Goal: Information Seeking & Learning: Learn about a topic

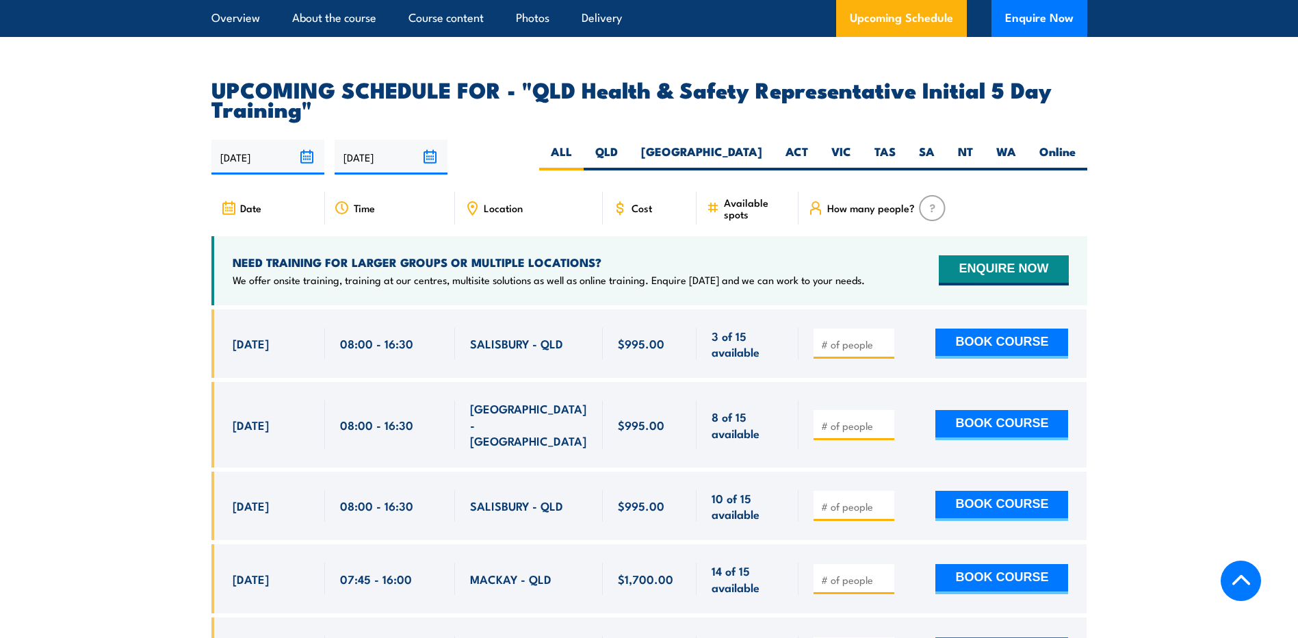
scroll to position [2395, 0]
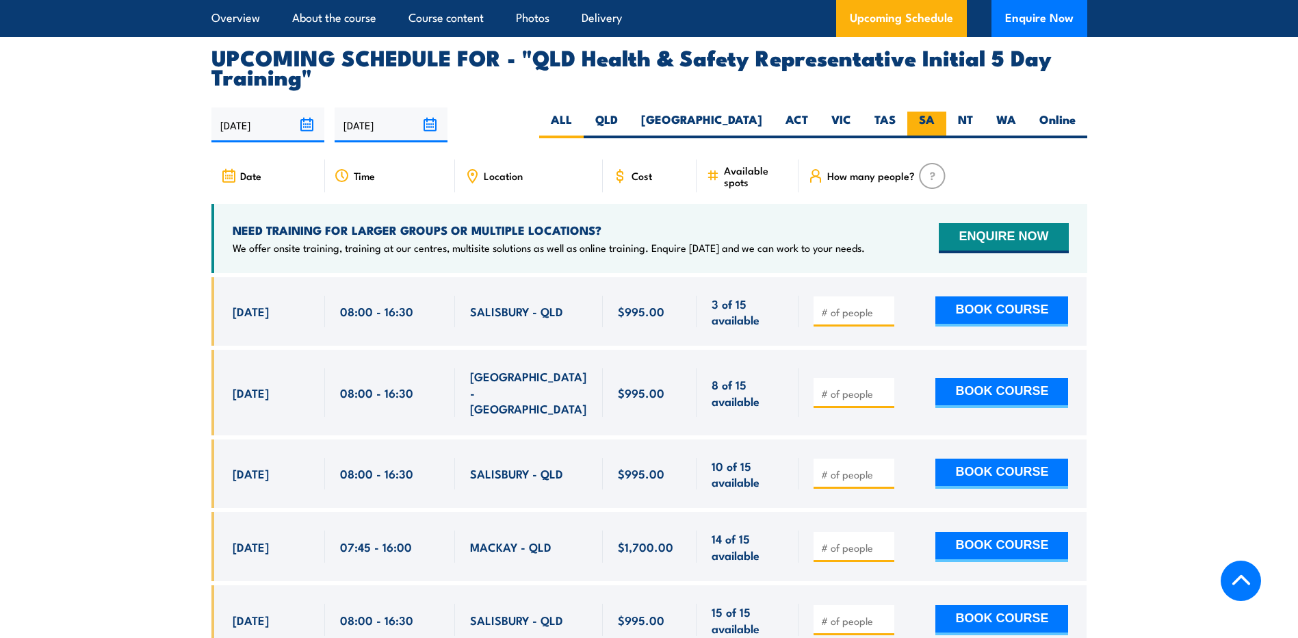
click at [925, 112] on label "SA" at bounding box center [926, 125] width 39 height 27
click at [935, 112] on input "SA" at bounding box center [939, 116] width 9 height 9
radio input "true"
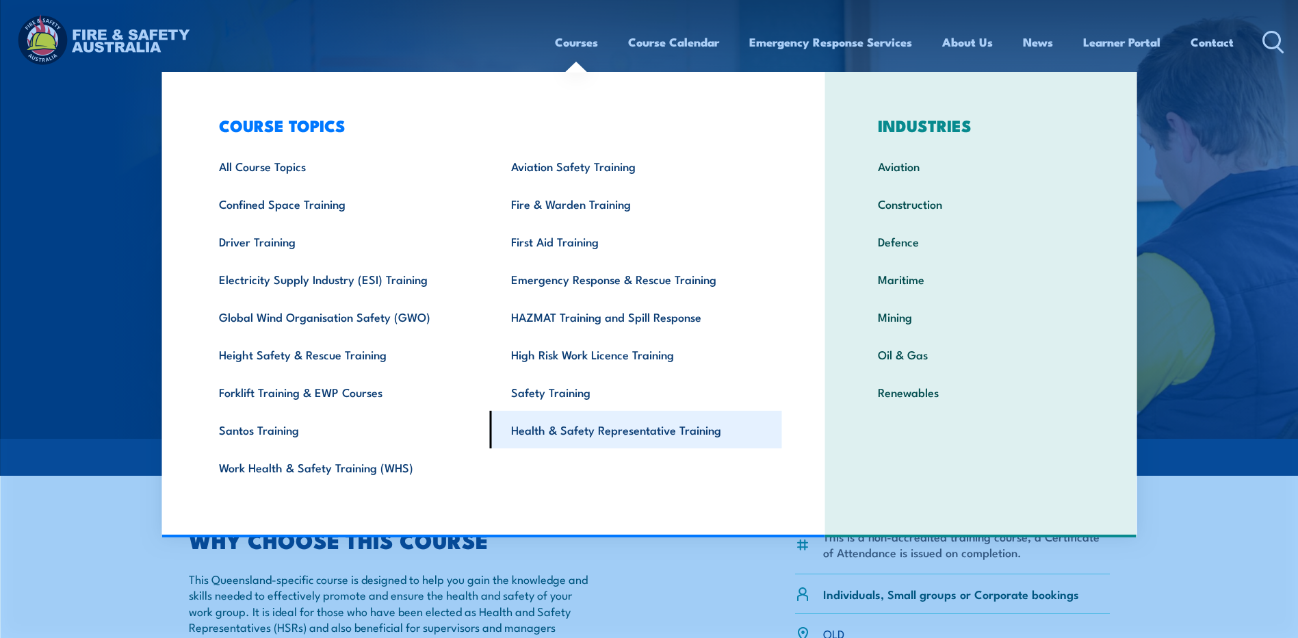
click at [544, 431] on link "Health & Safety Representative Training" at bounding box center [636, 430] width 292 height 38
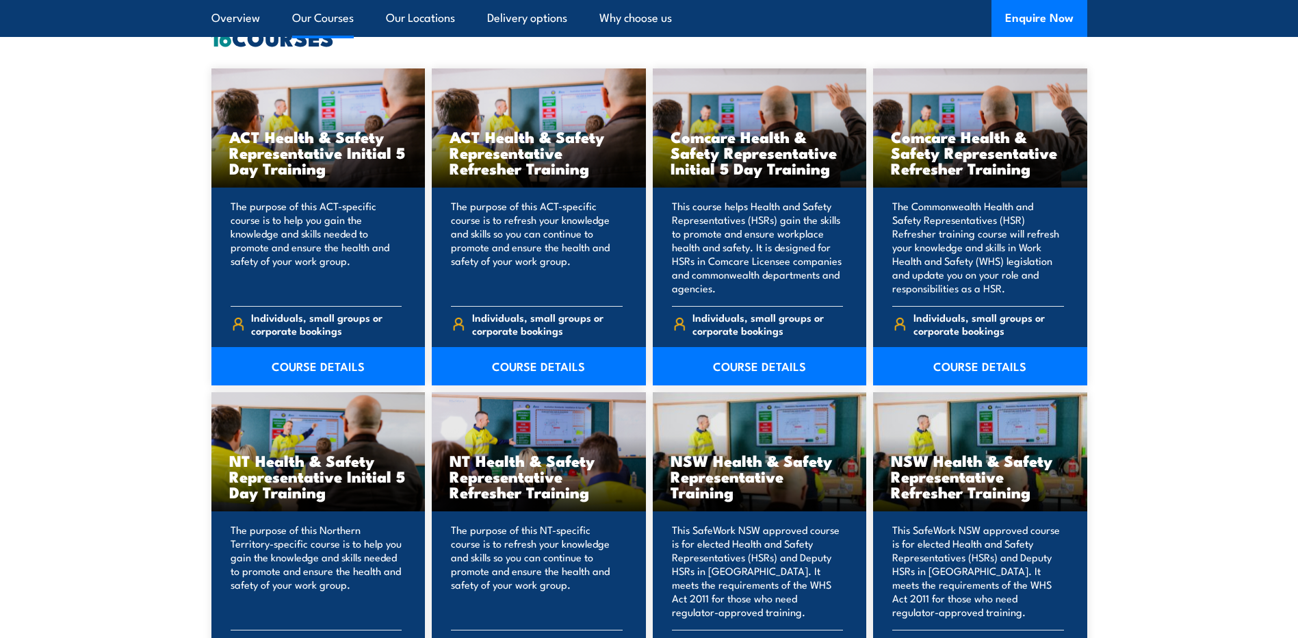
scroll to position [1095, 0]
click at [964, 367] on link "COURSE DETAILS" at bounding box center [980, 367] width 214 height 38
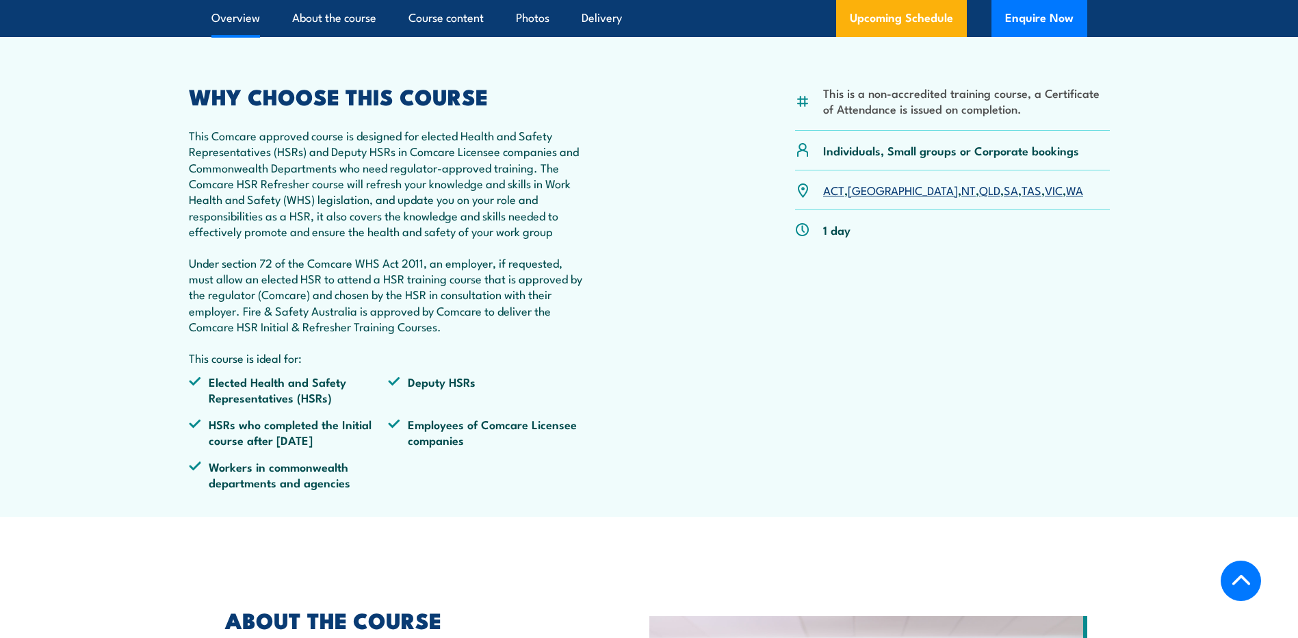
scroll to position [411, 0]
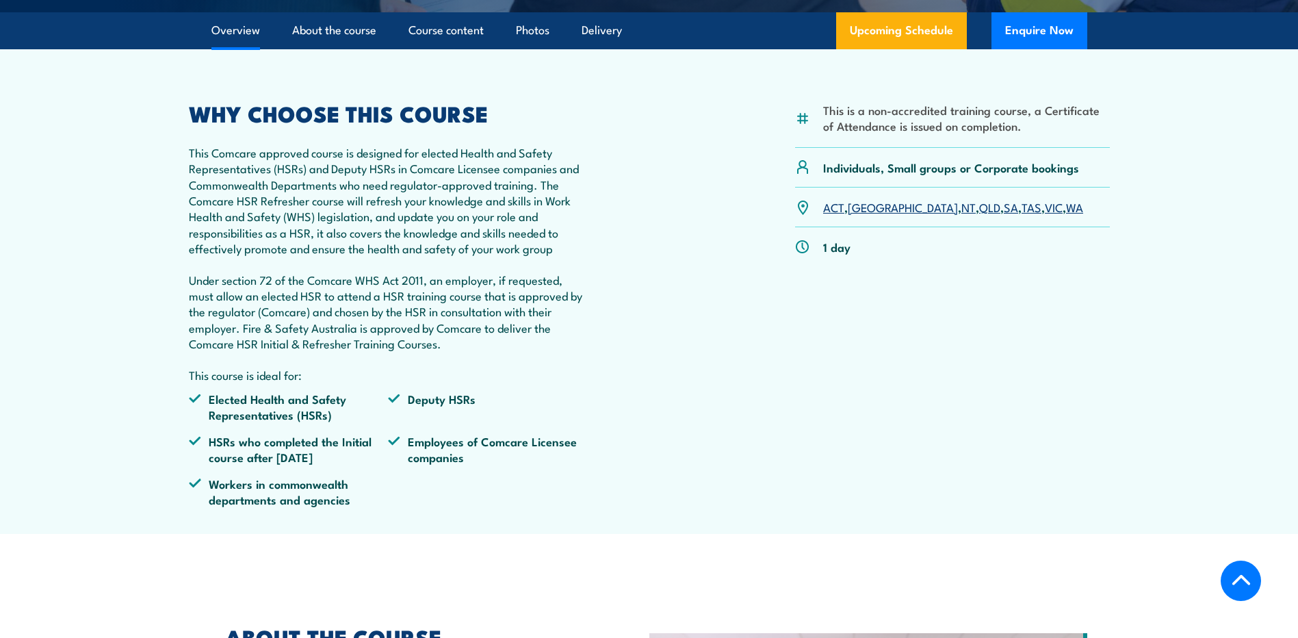
click at [1004, 215] on link "SA" at bounding box center [1011, 206] width 14 height 16
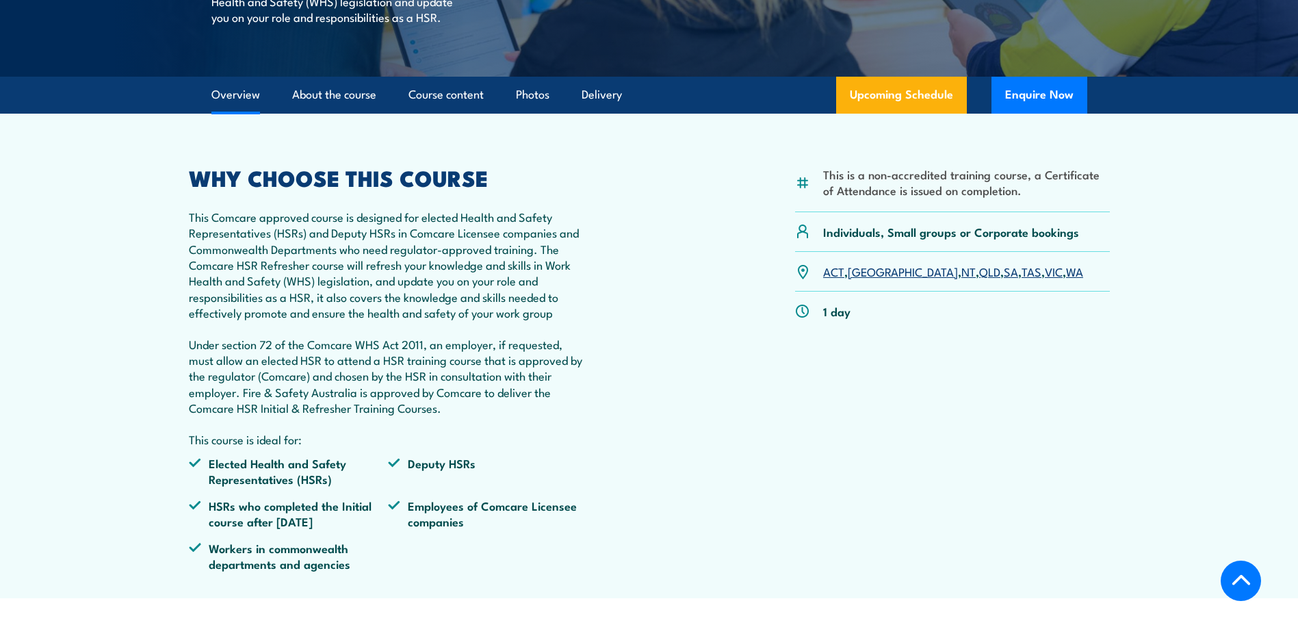
scroll to position [341, 0]
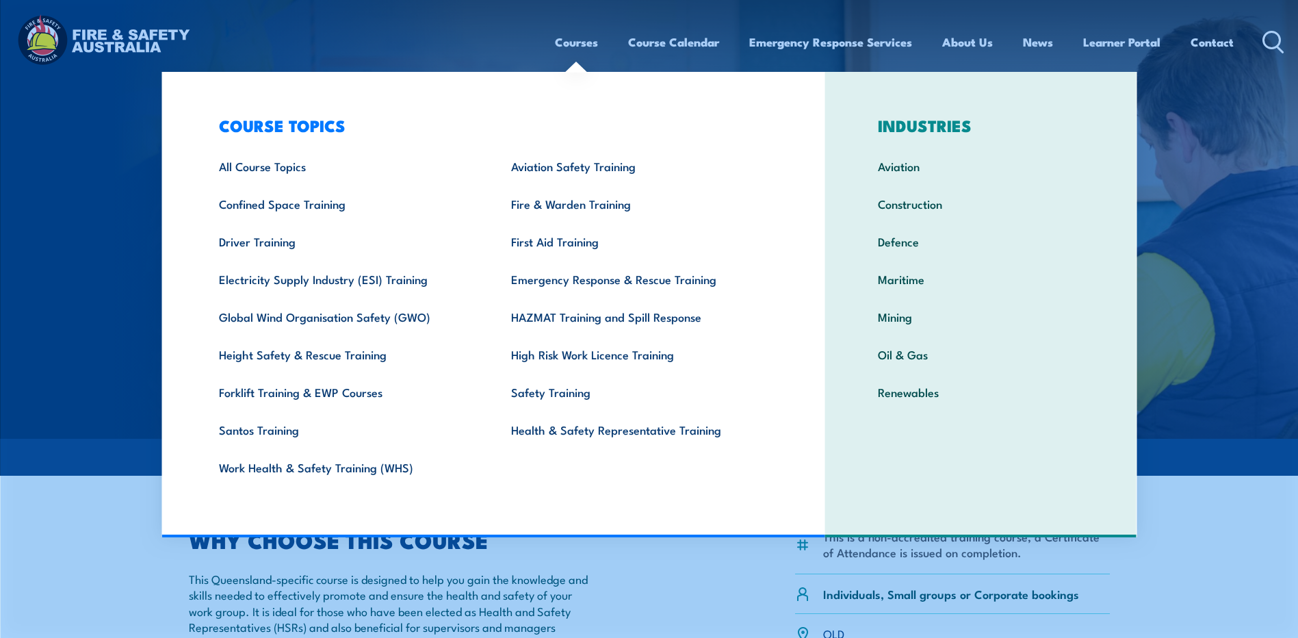
click at [571, 38] on link "Courses" at bounding box center [576, 42] width 43 height 36
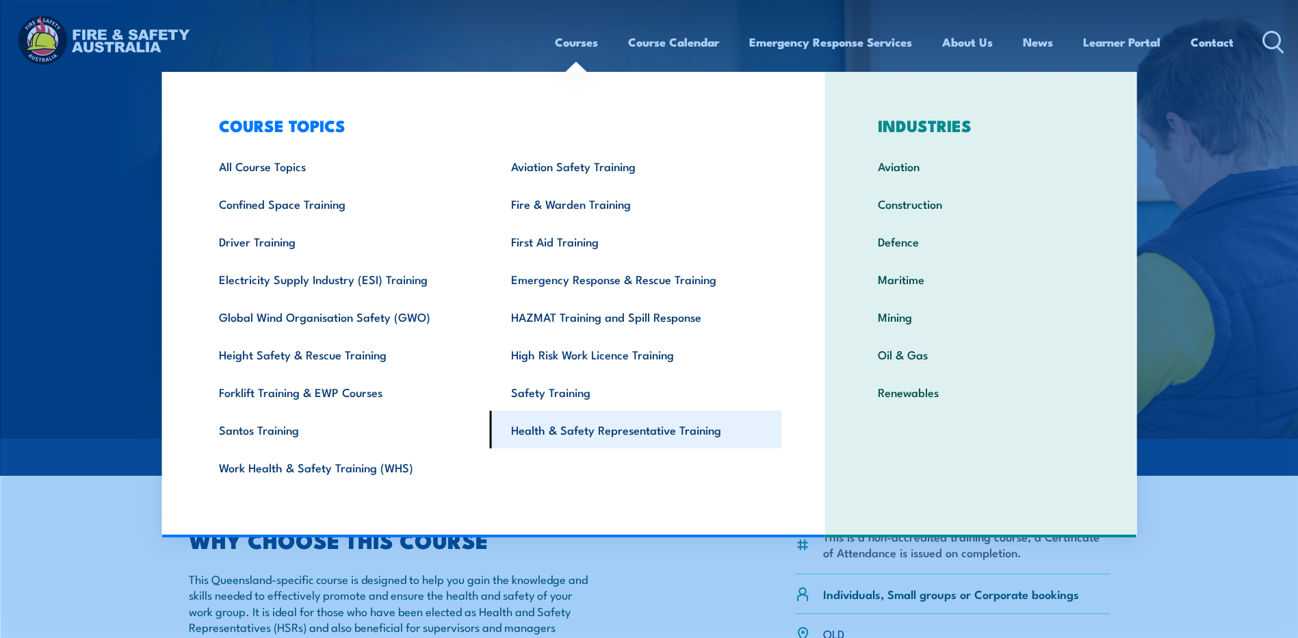
drag, startPoint x: 588, startPoint y: 434, endPoint x: 591, endPoint y: 427, distance: 7.6
click at [588, 433] on link "Health & Safety Representative Training" at bounding box center [636, 430] width 292 height 38
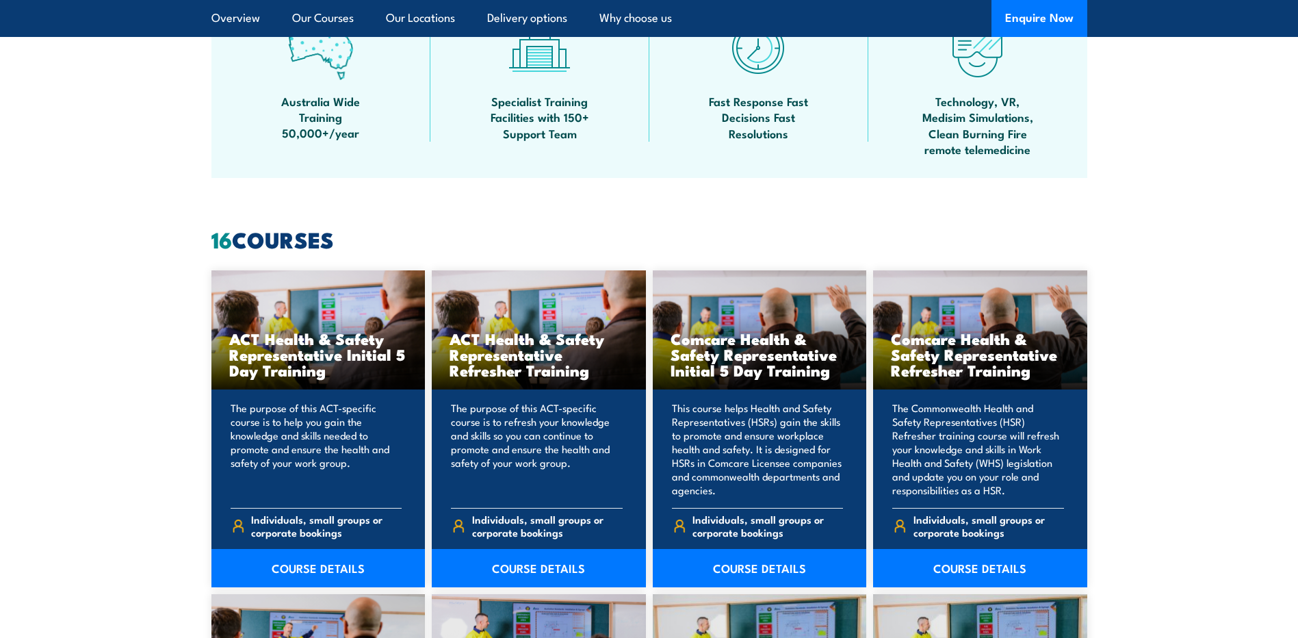
scroll to position [889, 0]
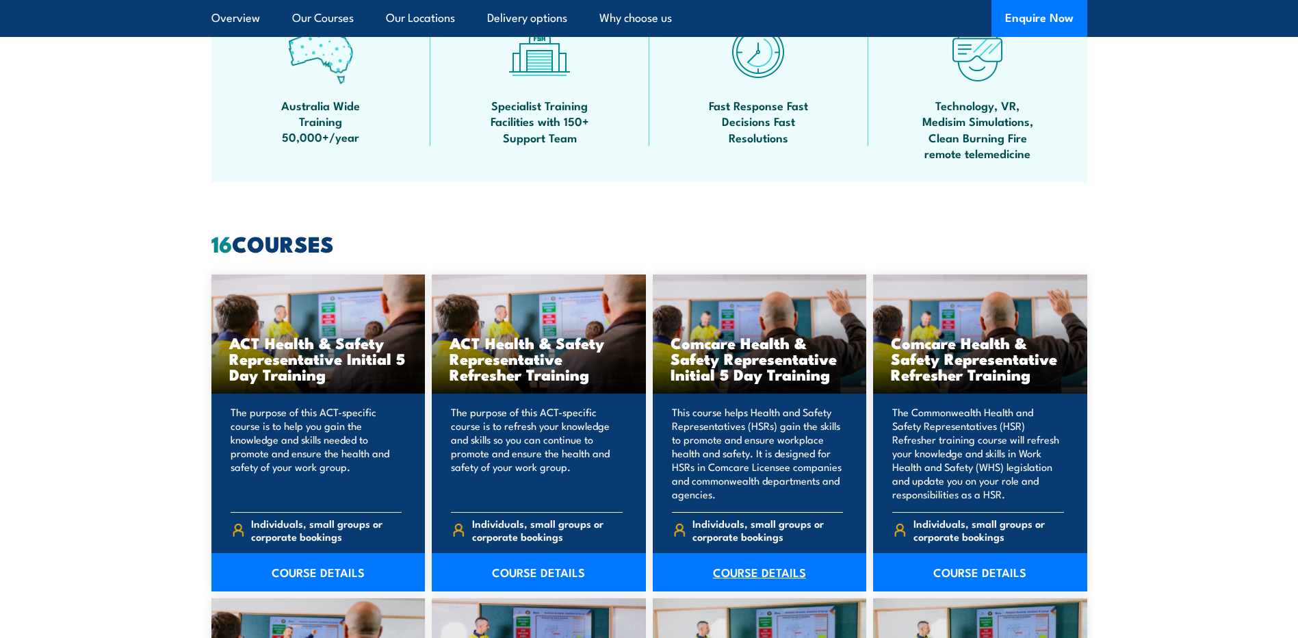
drag, startPoint x: 757, startPoint y: 567, endPoint x: 759, endPoint y: 558, distance: 9.3
click at [758, 567] on link "COURSE DETAILS" at bounding box center [760, 572] width 214 height 38
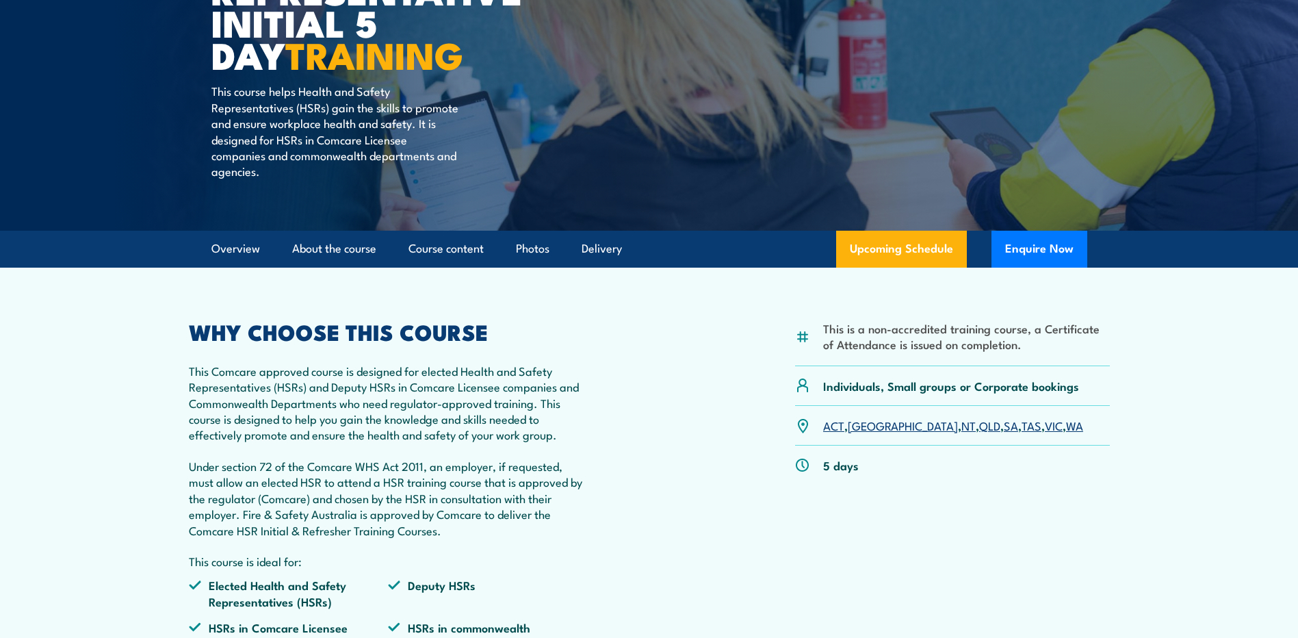
scroll to position [274, 0]
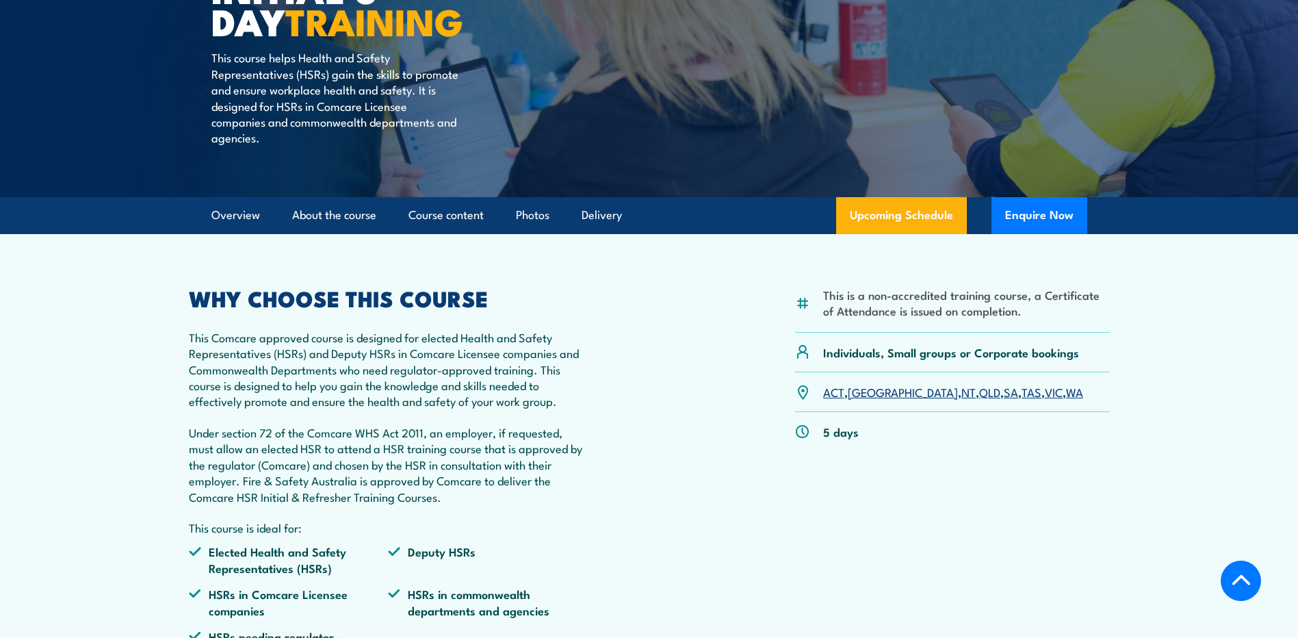
click at [1004, 393] on link "SA" at bounding box center [1011, 391] width 14 height 16
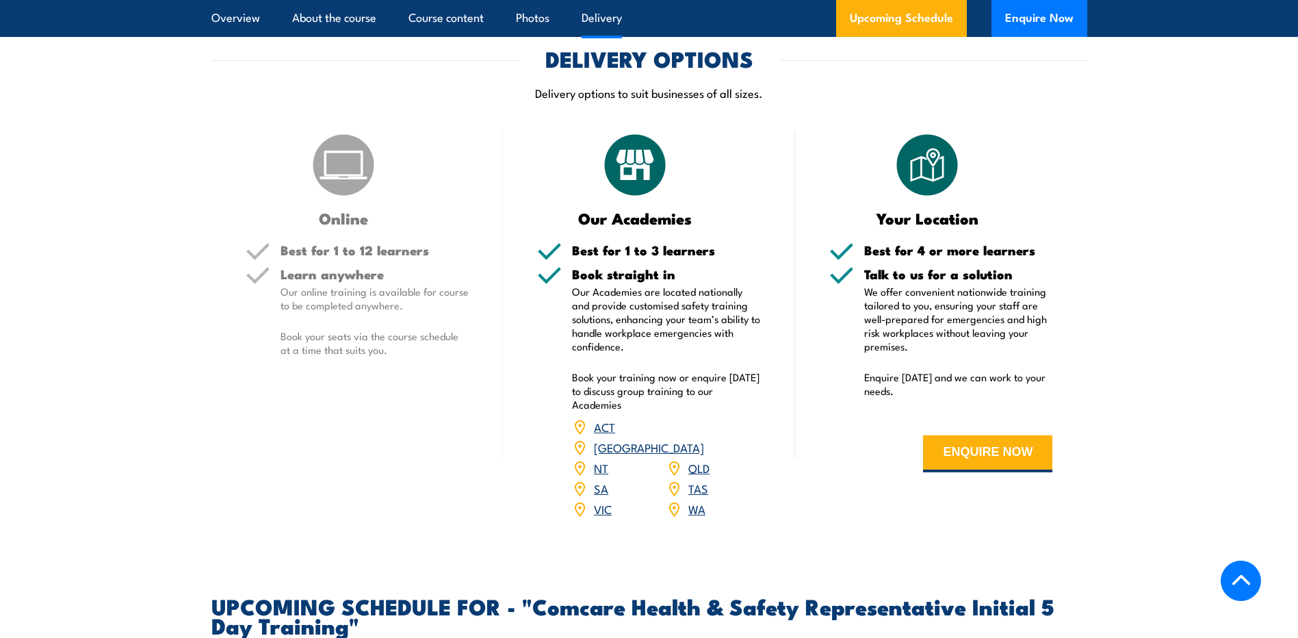
scroll to position [1654, 0]
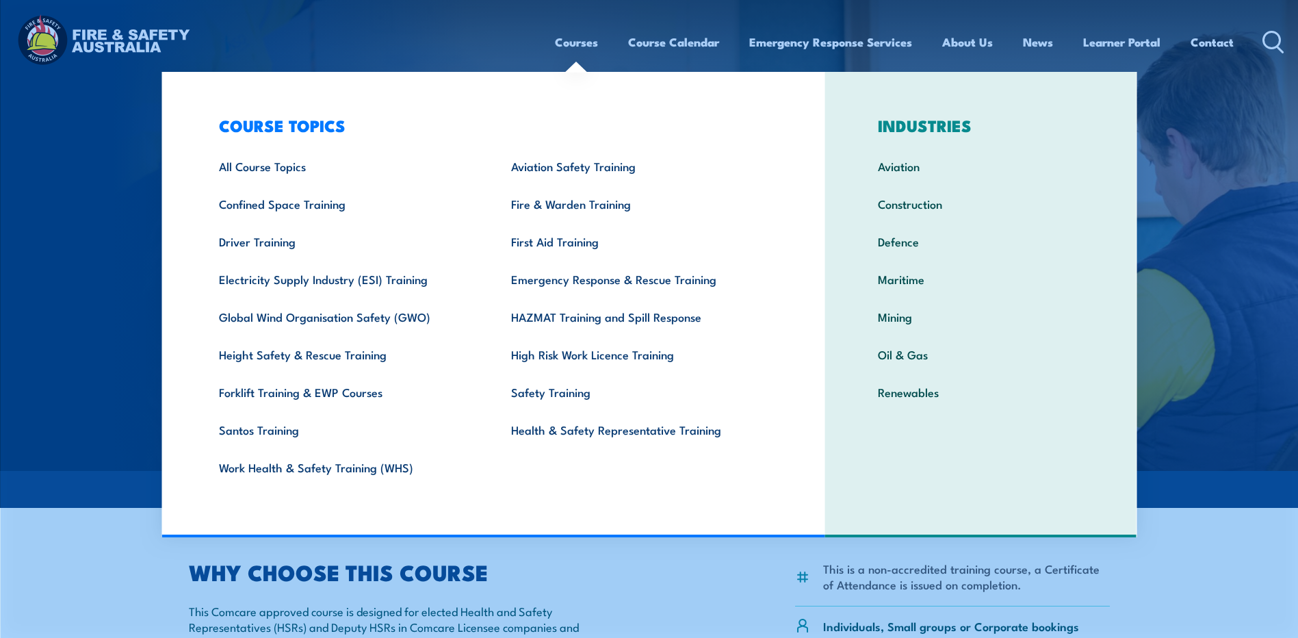
click at [588, 48] on link "Courses" at bounding box center [576, 42] width 43 height 36
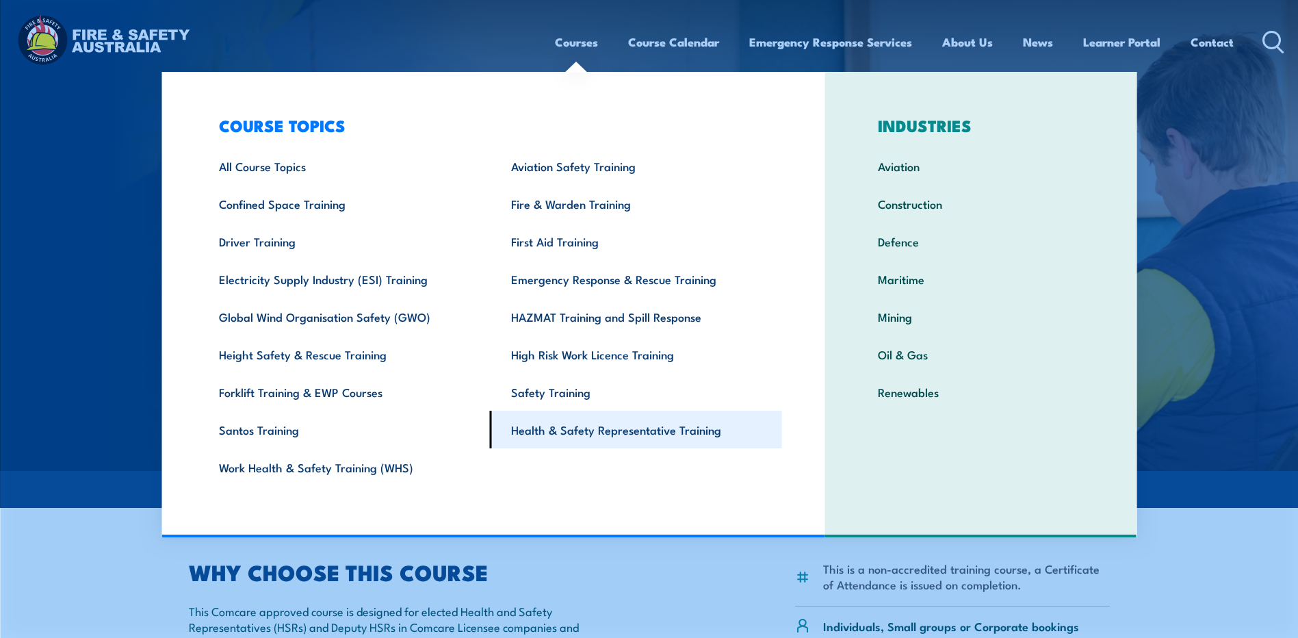
click at [603, 428] on link "Health & Safety Representative Training" at bounding box center [636, 430] width 292 height 38
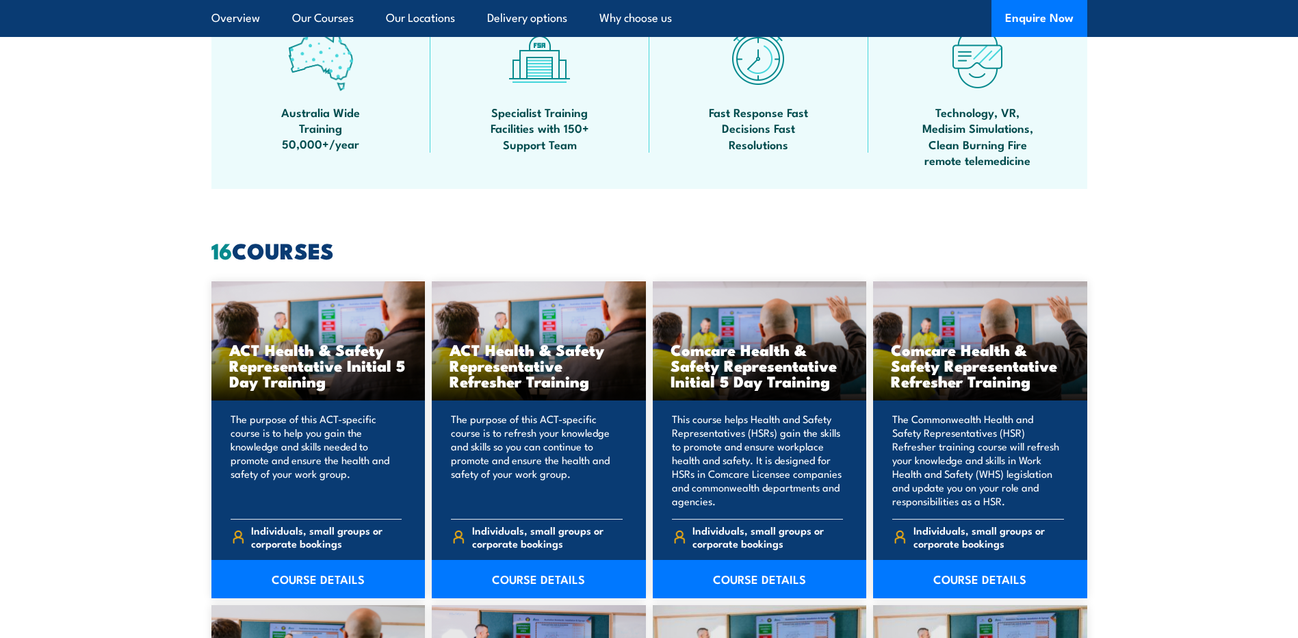
scroll to position [889, 0]
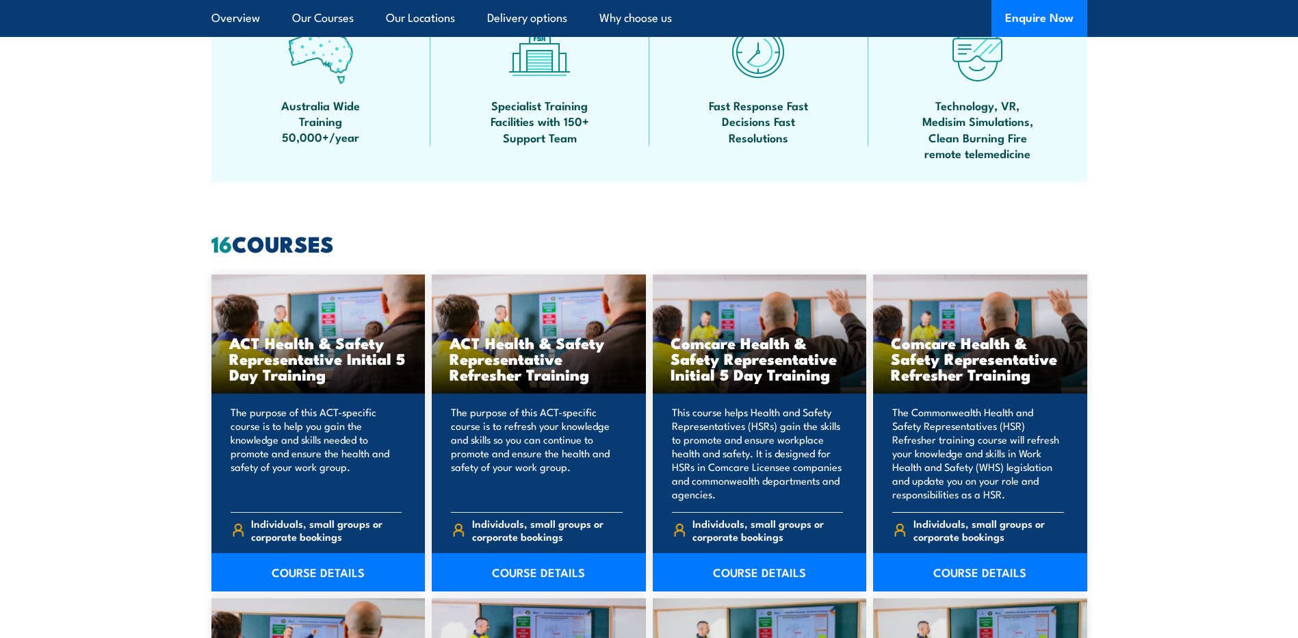
drag, startPoint x: 973, startPoint y: 569, endPoint x: 924, endPoint y: 543, distance: 55.1
click at [973, 569] on link "COURSE DETAILS" at bounding box center [980, 572] width 214 height 38
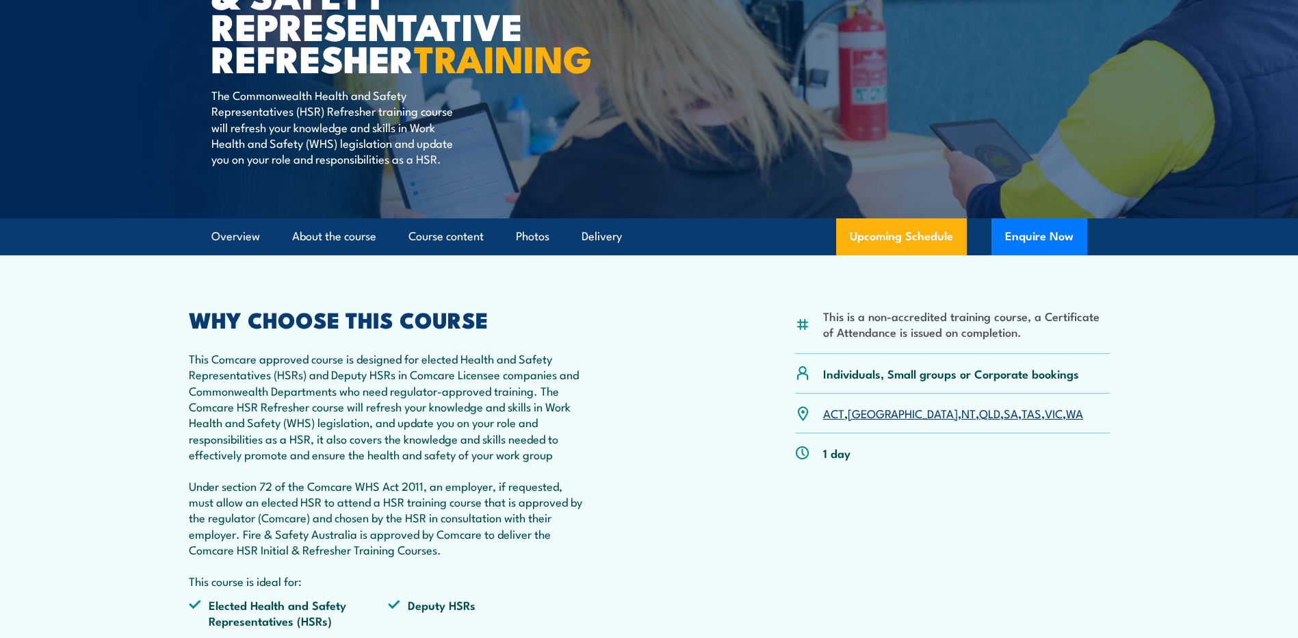
scroll to position [205, 0]
click at [1004, 420] on link "SA" at bounding box center [1011, 412] width 14 height 16
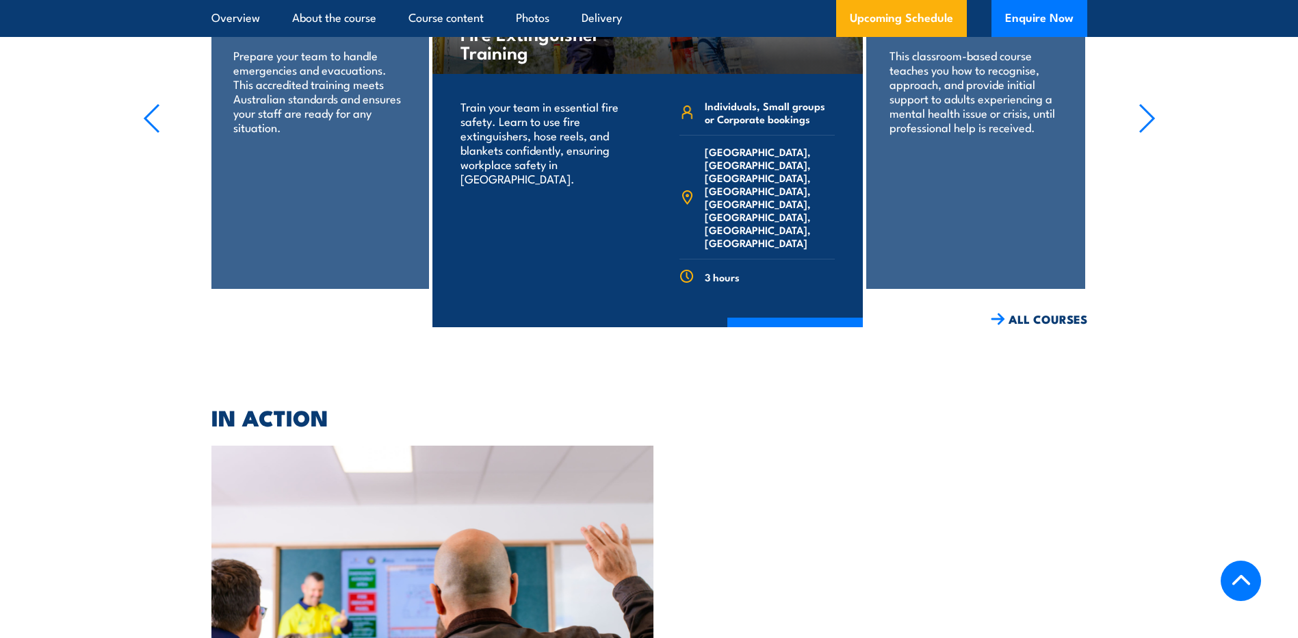
scroll to position [2941, 0]
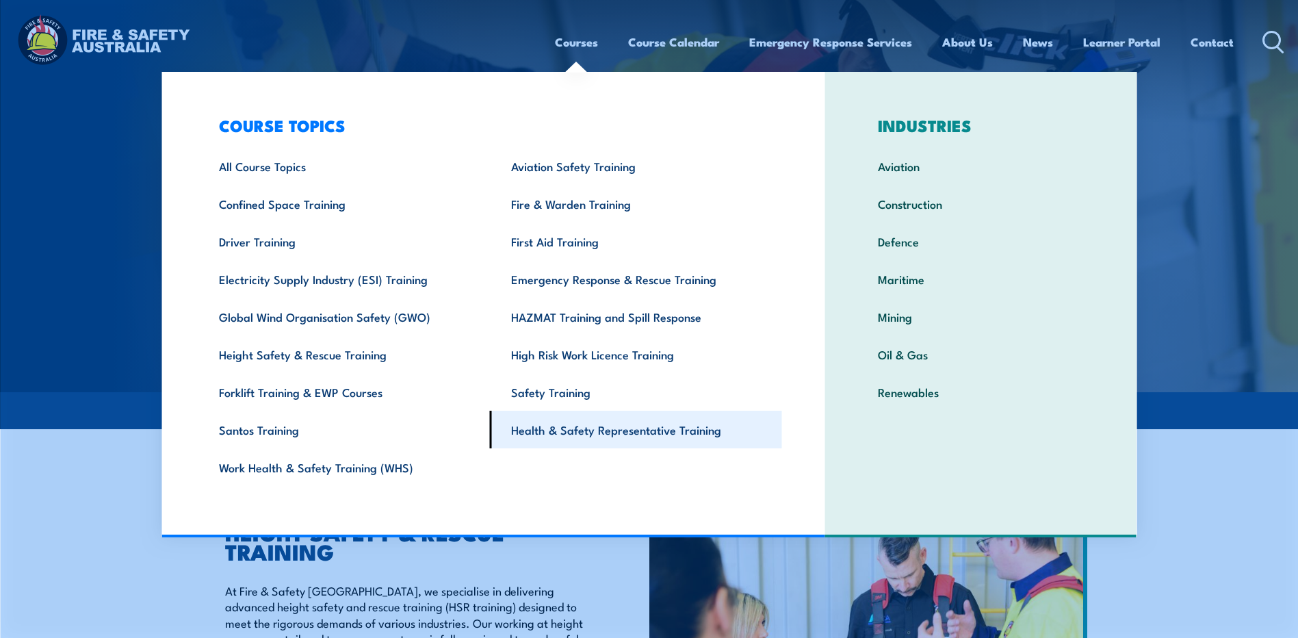
click at [660, 432] on link "Health & Safety Representative Training" at bounding box center [636, 430] width 292 height 38
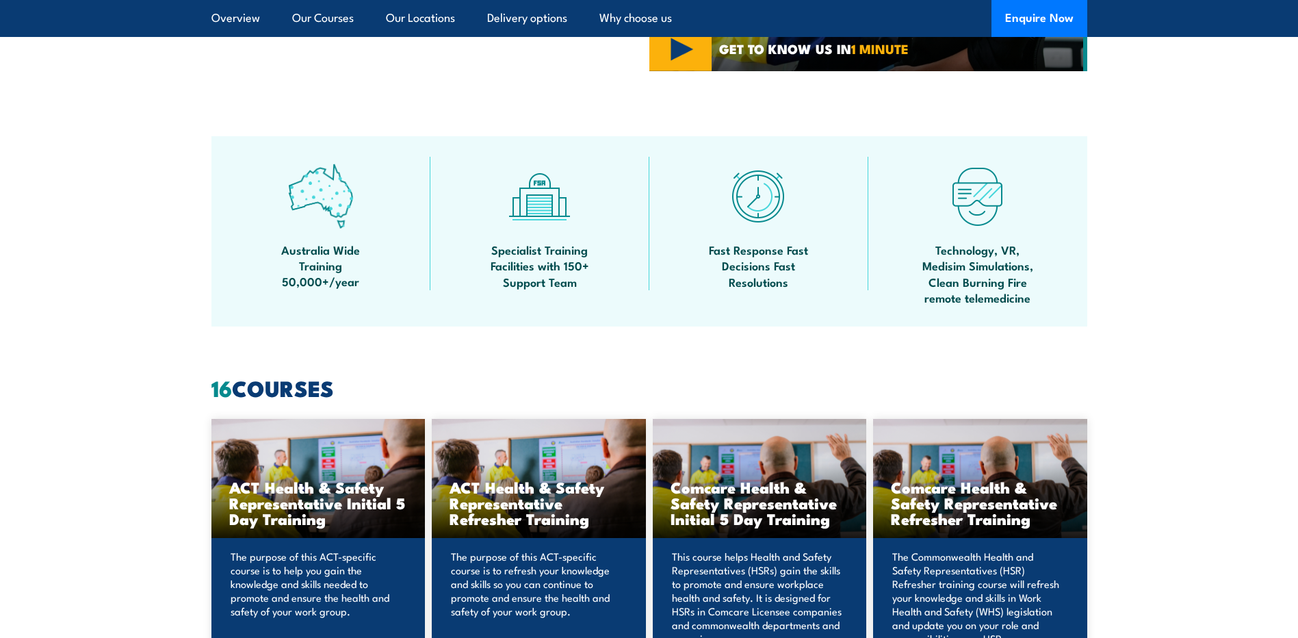
scroll to position [889, 0]
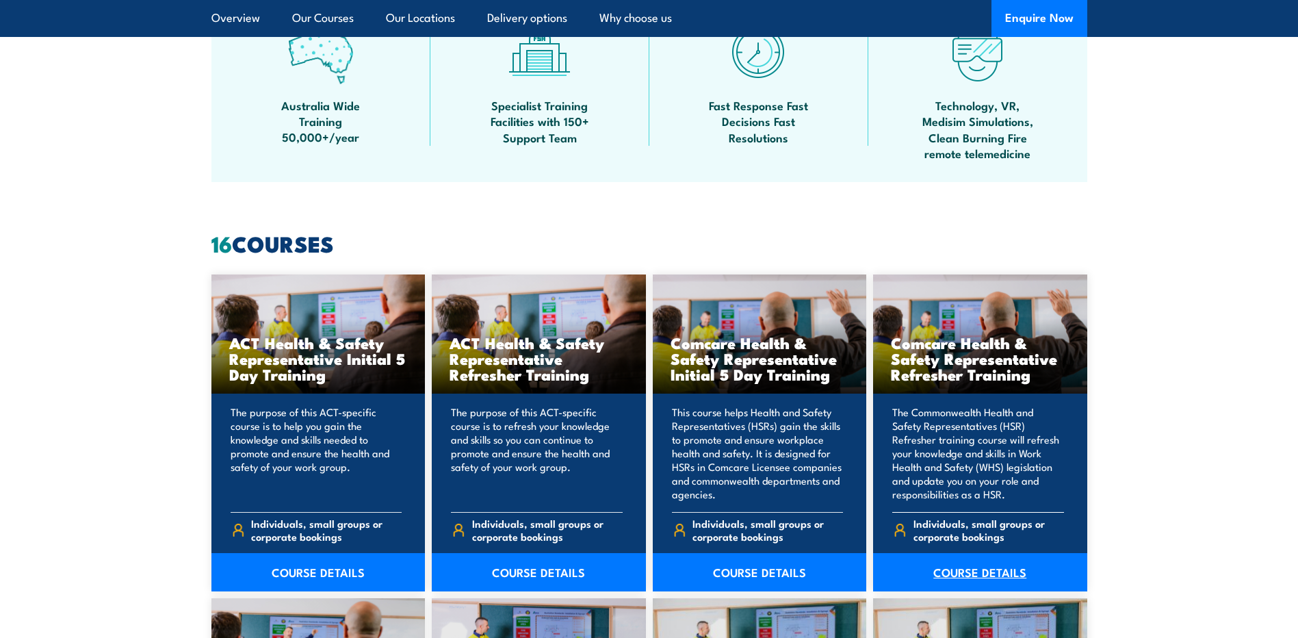
click at [971, 568] on link "COURSE DETAILS" at bounding box center [980, 572] width 214 height 38
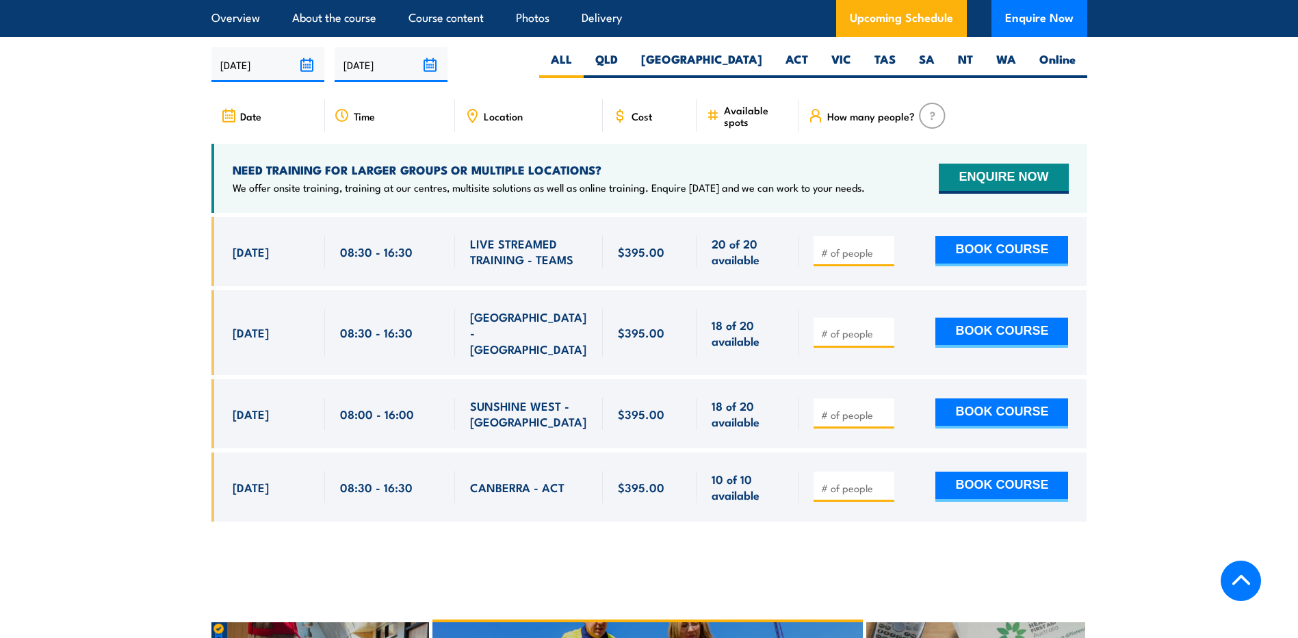
scroll to position [2326, 0]
